Goal: Transaction & Acquisition: Purchase product/service

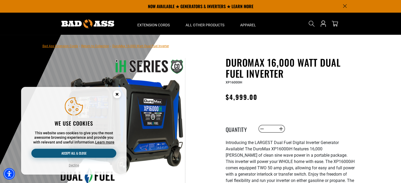
click at [95, 153] on button "Accept all & close" at bounding box center [73, 153] width 85 height 9
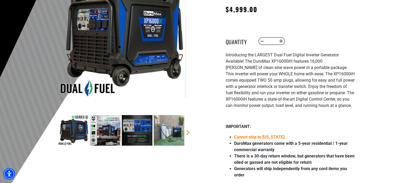
scroll to position [130, 0]
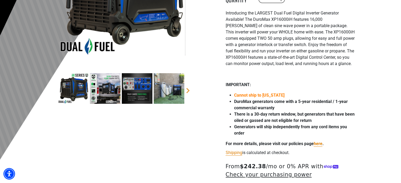
click at [165, 92] on img at bounding box center [169, 88] width 31 height 31
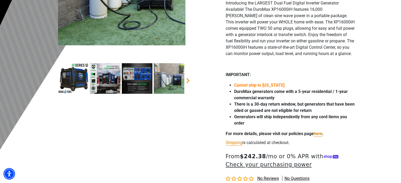
scroll to position [145, 0]
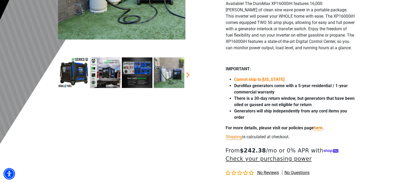
click at [146, 71] on img at bounding box center [137, 72] width 31 height 31
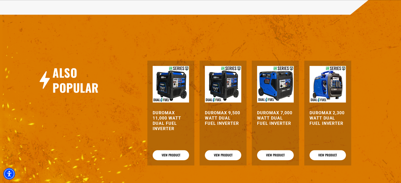
scroll to position [649, 0]
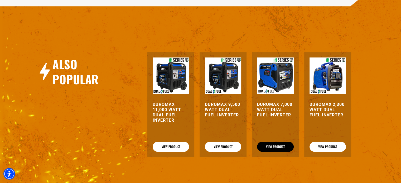
click at [285, 149] on link "View Product" at bounding box center [275, 147] width 36 height 10
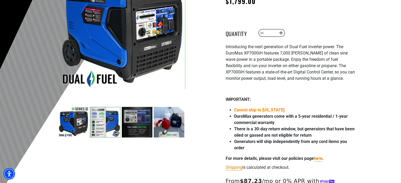
scroll to position [99, 0]
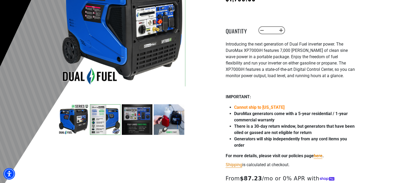
click at [170, 111] on img at bounding box center [169, 119] width 31 height 31
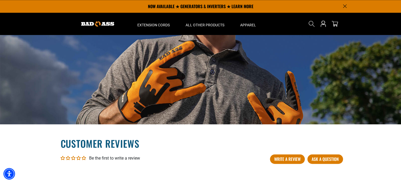
scroll to position [786, 0]
